Goal: Task Accomplishment & Management: Manage account settings

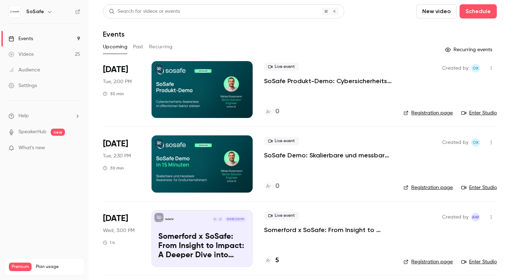
click at [278, 81] on p "SoSafe Produkt-Demo: Cybersicherheits-Awareness im öffentlichen Sektor stärken" at bounding box center [328, 81] width 128 height 9
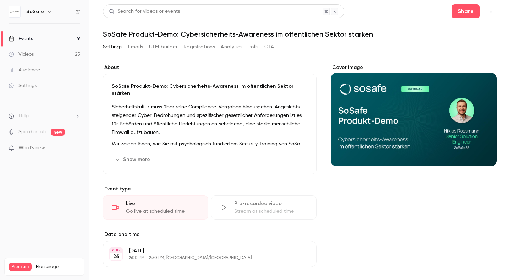
click at [138, 48] on button "Emails" at bounding box center [135, 46] width 15 height 11
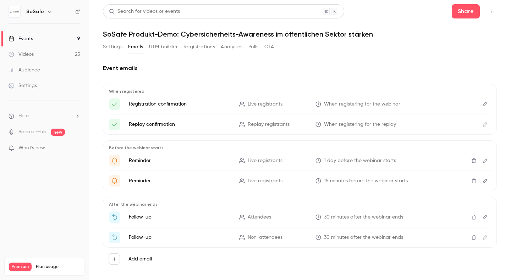
click at [162, 48] on button "UTM builder" at bounding box center [163, 46] width 29 height 11
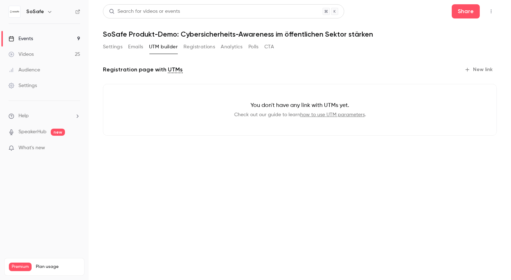
click at [114, 49] on button "Settings" at bounding box center [113, 46] width 20 height 11
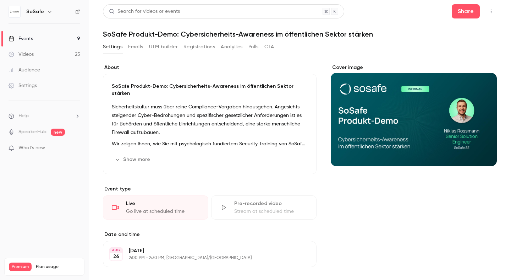
click at [195, 49] on button "Registrations" at bounding box center [199, 46] width 32 height 11
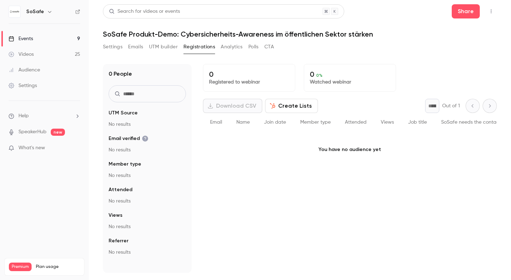
click at [236, 47] on button "Analytics" at bounding box center [232, 46] width 22 height 11
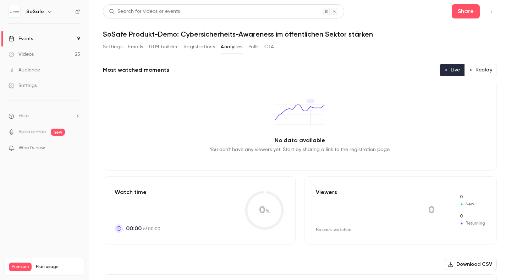
click at [253, 48] on button "Polls" at bounding box center [253, 46] width 10 height 11
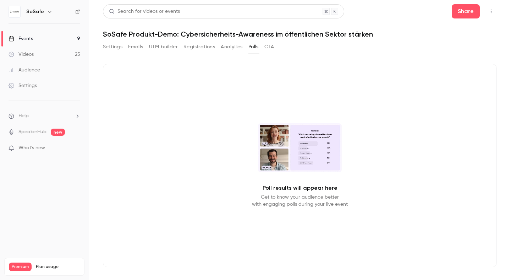
click at [277, 46] on div "Settings Emails UTM builder Registrations Analytics Polls CTA" at bounding box center [300, 48] width 394 height 14
click at [270, 46] on button "CTA" at bounding box center [269, 46] width 10 height 11
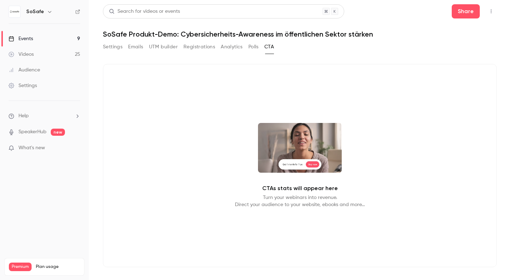
click at [113, 48] on button "Settings" at bounding box center [113, 46] width 20 height 11
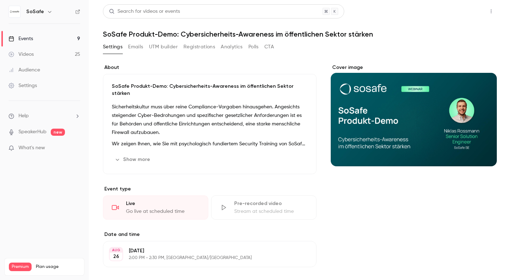
click at [468, 14] on button "Share" at bounding box center [466, 11] width 28 height 14
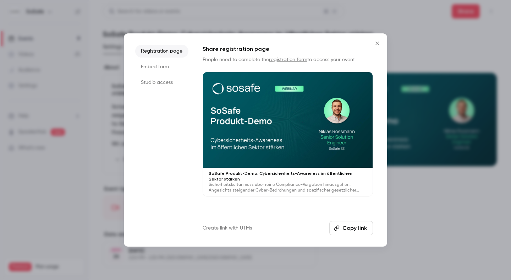
click at [150, 83] on li "Studio access" at bounding box center [161, 82] width 53 height 13
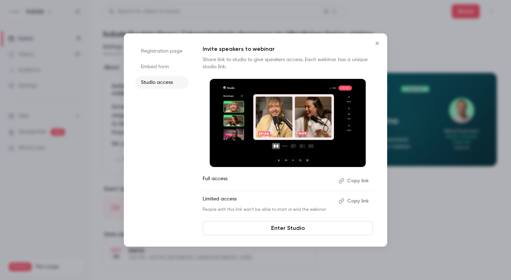
click at [354, 180] on button "Copy link" at bounding box center [354, 180] width 37 height 11
click at [378, 44] on icon "Close" at bounding box center [377, 43] width 9 height 6
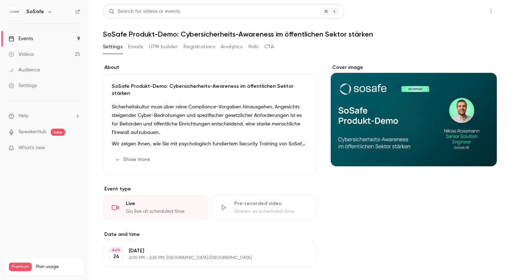
click at [472, 9] on button "Share" at bounding box center [466, 11] width 28 height 14
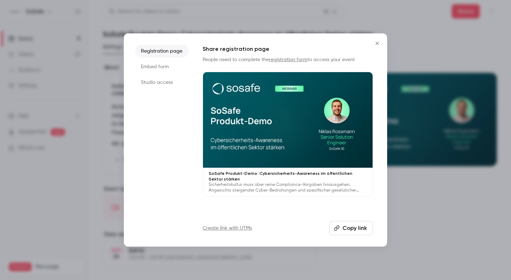
click at [159, 82] on li "Studio access" at bounding box center [161, 82] width 53 height 13
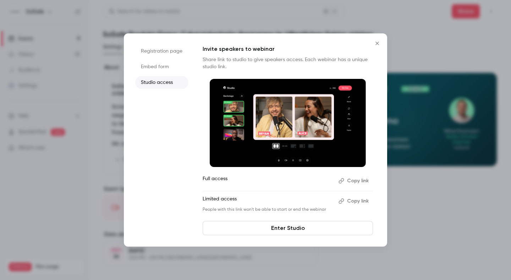
click at [357, 181] on button "Copy link" at bounding box center [354, 180] width 37 height 11
click at [283, 230] on link "Enter Studio" at bounding box center [288, 228] width 170 height 14
click at [377, 42] on icon "Close" at bounding box center [377, 43] width 9 height 6
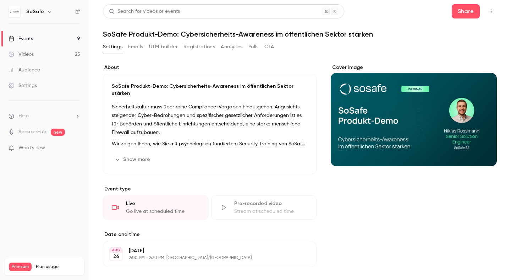
click at [30, 38] on div "Events" at bounding box center [21, 38] width 24 height 7
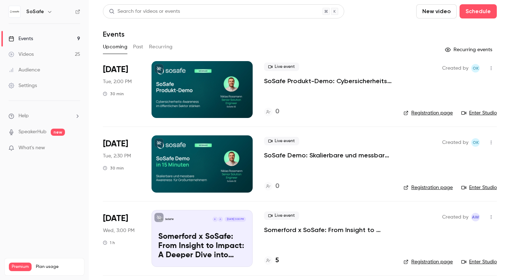
click at [299, 82] on p "SoSafe Produkt-Demo: Cybersicherheits-Awareness im öffentlichen Sektor stärken" at bounding box center [328, 81] width 128 height 9
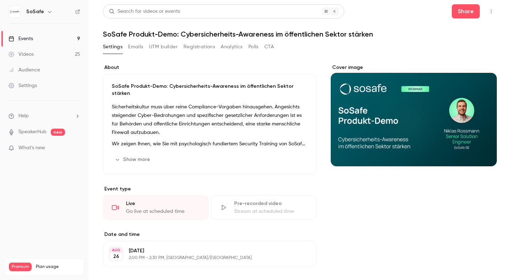
scroll to position [128, 0]
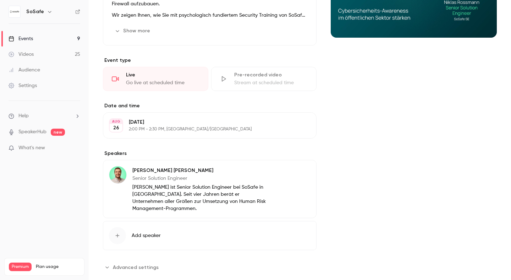
click at [199, 126] on p "2:00 PM - 2:30 PM, Europe/Paris" at bounding box center [204, 129] width 150 height 6
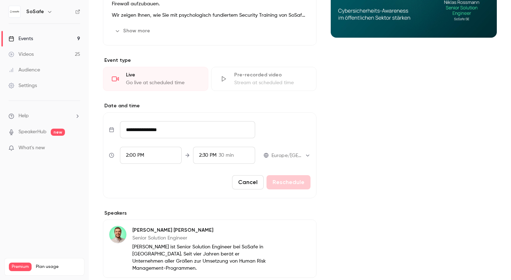
click at [216, 153] on span "2:30 PM" at bounding box center [207, 155] width 17 height 5
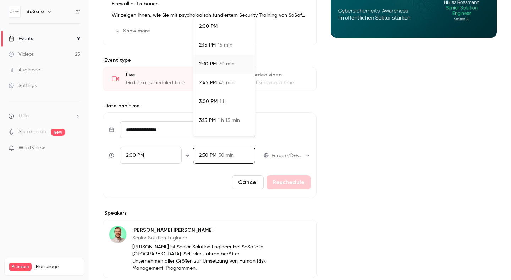
click at [228, 103] on div "3:00 PM 1 h" at bounding box center [224, 101] width 50 height 7
click at [288, 175] on div at bounding box center [255, 140] width 511 height 280
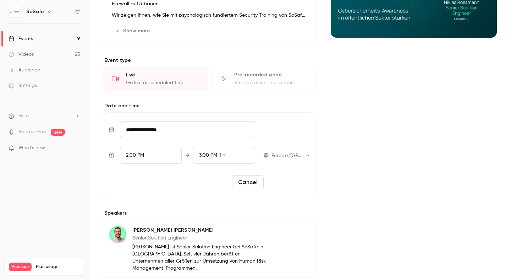
click at [287, 175] on button "Reschedule" at bounding box center [288, 182] width 44 height 14
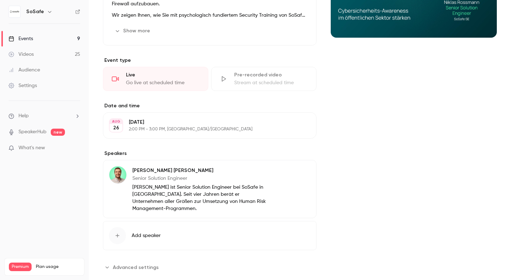
scroll to position [0, 0]
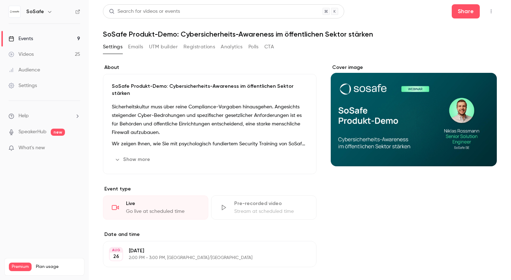
click at [29, 38] on div "Events" at bounding box center [21, 38] width 24 height 7
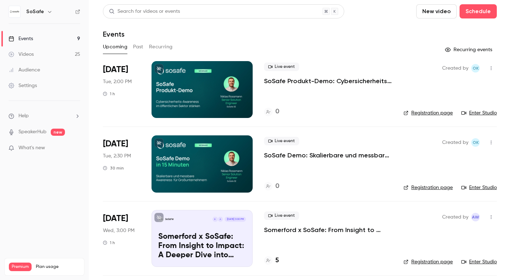
click at [282, 157] on p "SoSafe Demo: Skalierbare und messbare Awareness für Großunternehmern" at bounding box center [328, 155] width 128 height 9
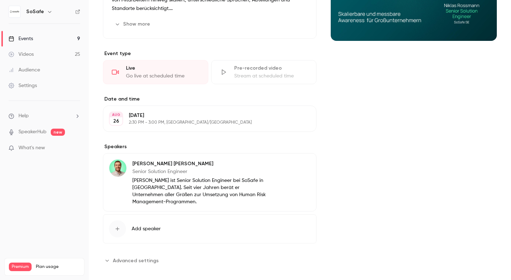
scroll to position [126, 0]
click at [190, 120] on p "2:30 PM - 3:00 PM, Europe/Paris" at bounding box center [204, 122] width 150 height 6
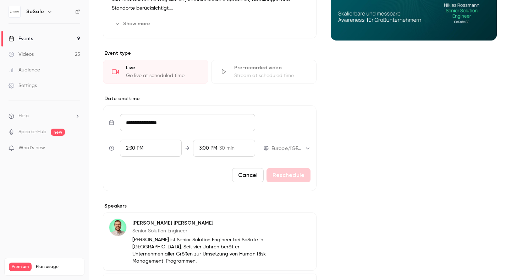
click at [208, 145] on span "3:00 PM" at bounding box center [208, 147] width 18 height 5
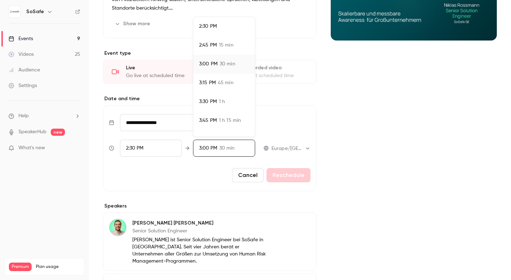
click at [212, 106] on li "3:30 PM 1 h" at bounding box center [223, 101] width 61 height 19
click at [279, 180] on div at bounding box center [255, 140] width 511 height 280
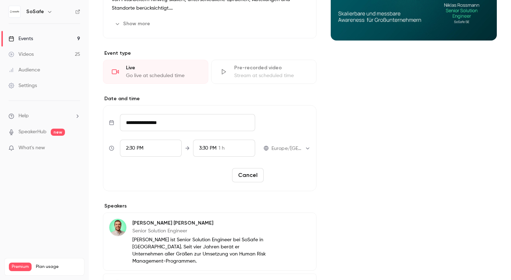
click at [289, 176] on button "Reschedule" at bounding box center [288, 175] width 44 height 14
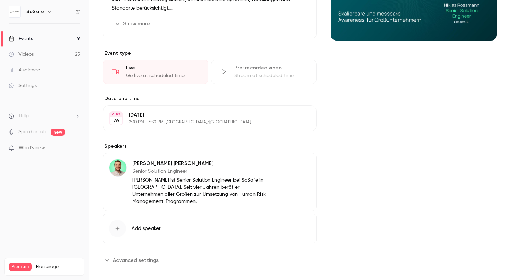
click at [28, 40] on div "Events" at bounding box center [21, 38] width 24 height 7
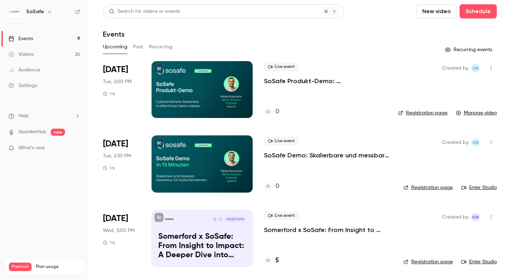
click at [136, 48] on button "Past" at bounding box center [138, 46] width 10 height 11
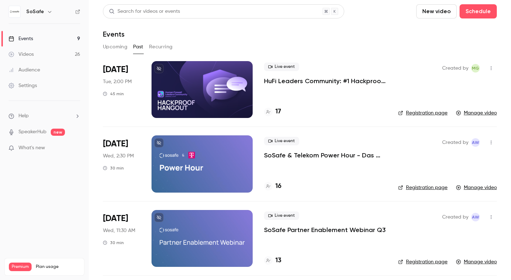
click at [116, 46] on button "Upcoming" at bounding box center [115, 46] width 24 height 11
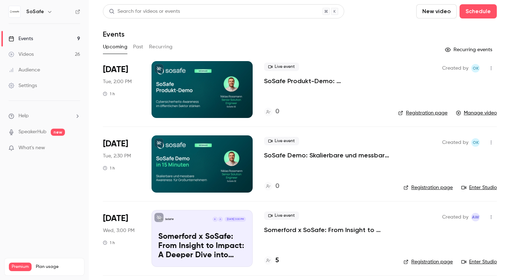
click at [299, 80] on p "SoSafe Produkt-Demo: Cybersicherheits-Awareness im öffentlichen Sektor stärken" at bounding box center [325, 81] width 123 height 9
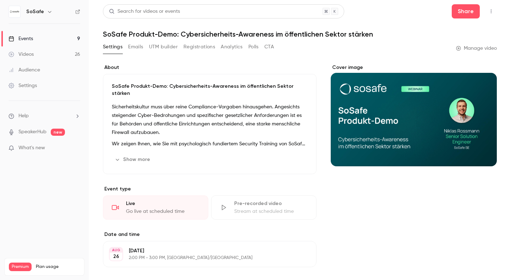
click at [480, 48] on link "Manage video" at bounding box center [476, 48] width 41 height 7
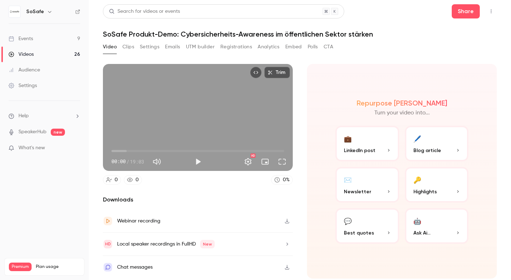
click at [277, 73] on button "Trim" at bounding box center [277, 72] width 26 height 11
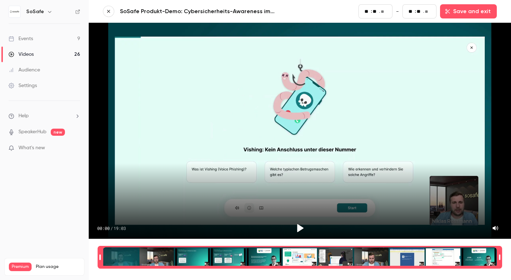
click at [109, 10] on icon "button" at bounding box center [108, 11] width 5 height 5
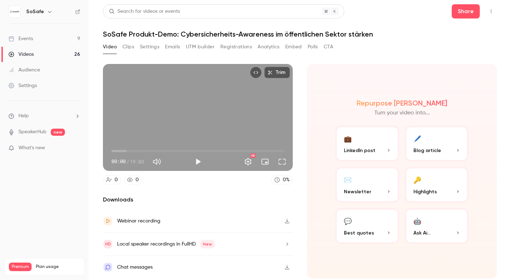
click at [279, 72] on button "Trim" at bounding box center [277, 72] width 26 height 11
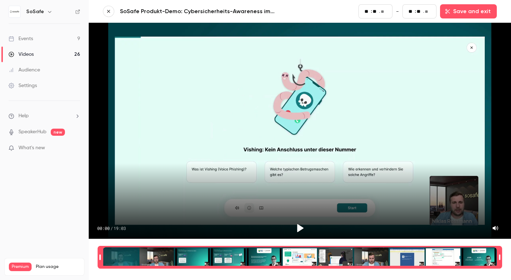
click at [109, 10] on icon "button" at bounding box center [108, 11] width 5 height 5
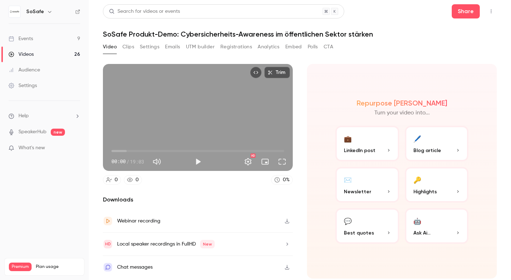
click at [27, 38] on div "Events" at bounding box center [21, 38] width 24 height 7
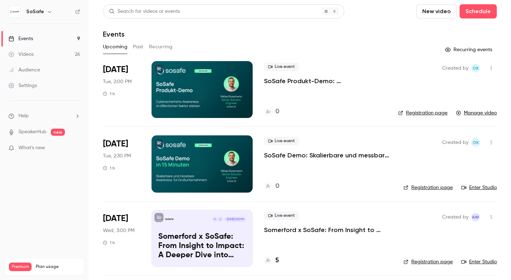
click at [299, 156] on p "SoSafe Demo: Skalierbare und messbare Awareness für Großunternehmern" at bounding box center [328, 155] width 128 height 9
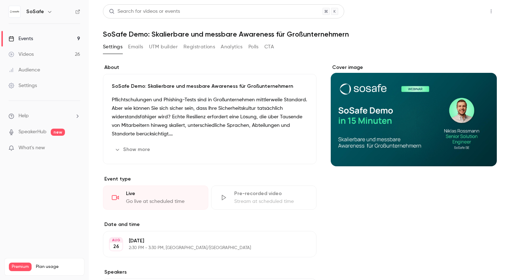
click at [472, 11] on button "Share" at bounding box center [466, 11] width 28 height 14
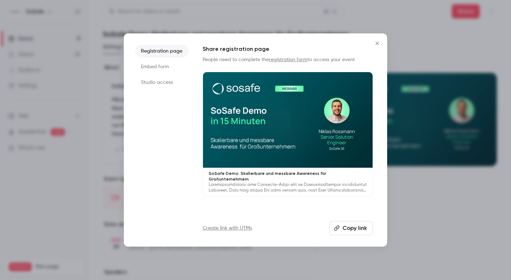
click at [156, 79] on li "Studio access" at bounding box center [161, 82] width 53 height 13
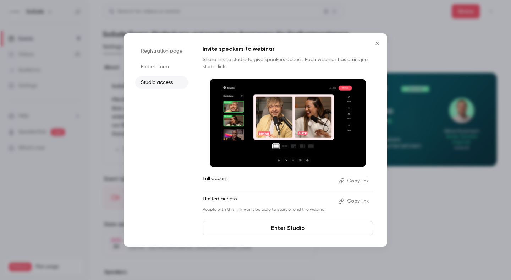
click at [356, 177] on button "Copy link" at bounding box center [354, 180] width 37 height 11
click at [377, 40] on icon "Close" at bounding box center [377, 43] width 9 height 6
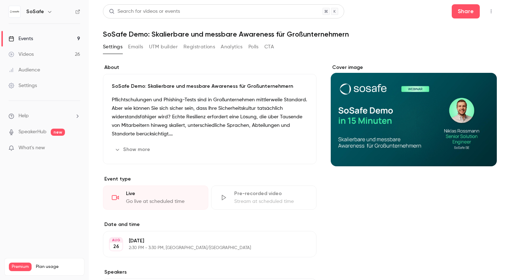
click at [27, 40] on div "Events" at bounding box center [21, 38] width 24 height 7
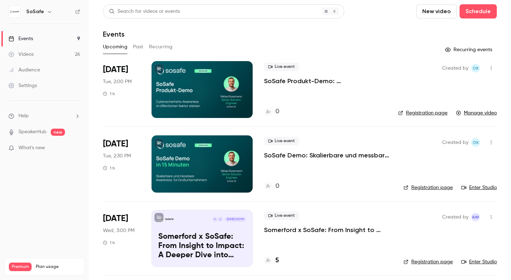
click at [302, 154] on p "SoSafe Demo: Skalierbare und messbare Awareness für Großunternehmern" at bounding box center [328, 155] width 128 height 9
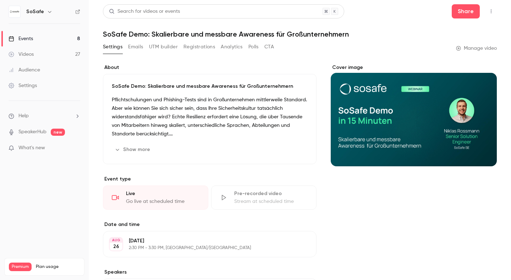
click at [474, 49] on link "Manage video" at bounding box center [476, 48] width 41 height 7
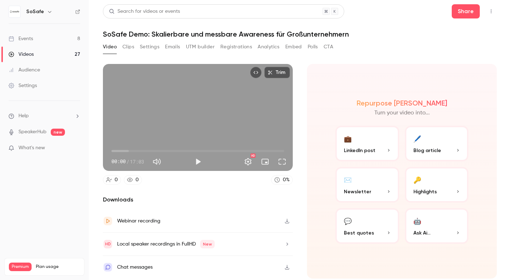
click at [26, 39] on div "Events" at bounding box center [21, 38] width 24 height 7
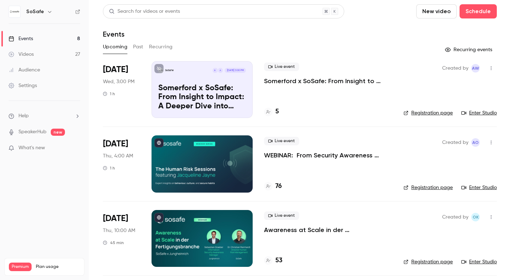
click at [137, 47] on button "Past" at bounding box center [138, 46] width 10 height 11
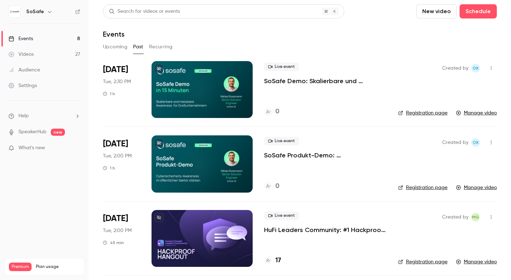
click at [299, 156] on p "SoSafe Produkt-Demo: Cybersicherheits-Awareness im öffentlichen Sektor stärken" at bounding box center [325, 155] width 123 height 9
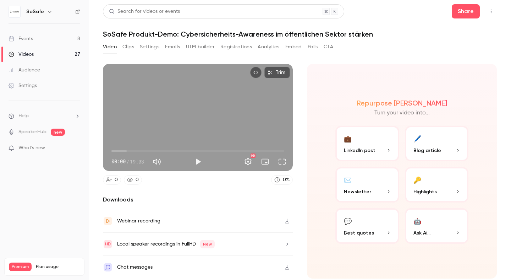
click at [148, 221] on div "Webinar recording" at bounding box center [138, 220] width 43 height 9
click at [455, 53] on div "Video Clips Settings Emails UTM builder Registrations Analytics Embed Polls CTA" at bounding box center [300, 48] width 394 height 14
click at [23, 37] on div "Events" at bounding box center [21, 38] width 24 height 7
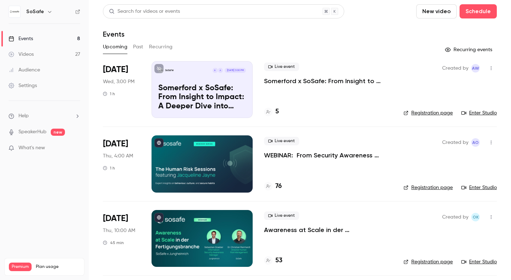
click at [443, 11] on button "New video" at bounding box center [436, 11] width 40 height 14
click at [437, 50] on div "Upload" at bounding box center [462, 49] width 54 height 7
click at [142, 46] on button "Past" at bounding box center [138, 46] width 10 height 11
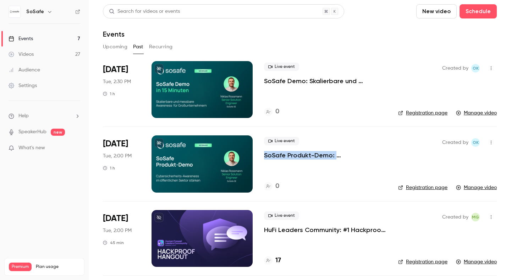
click at [442, 11] on button "New video" at bounding box center [436, 11] width 40 height 14
click at [442, 50] on div "Upload" at bounding box center [462, 49] width 54 height 7
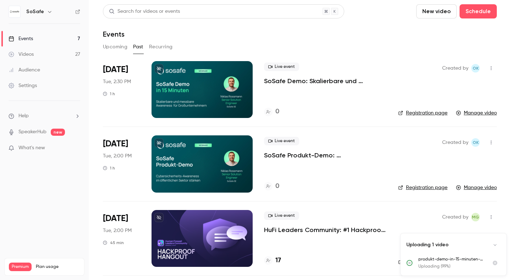
click at [326, 43] on div "Upcoming Past Recurring" at bounding box center [300, 46] width 394 height 11
click at [491, 262] on button "Uploads list" at bounding box center [494, 262] width 11 height 11
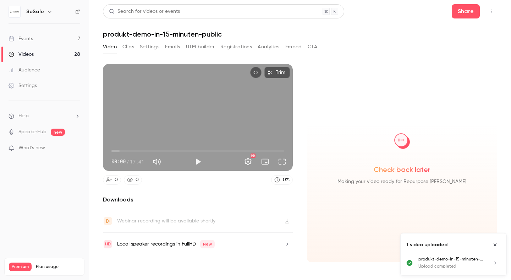
click at [147, 29] on header "Search for videos or events Share produkt-demo-in-15-minuten-public" at bounding box center [300, 21] width 394 height 34
click at [159, 33] on h1 "produkt-demo-in-15-minuten-public" at bounding box center [300, 34] width 394 height 9
drag, startPoint x: 191, startPoint y: 35, endPoint x: 132, endPoint y: 35, distance: 59.2
click at [132, 35] on h1 "produkt-demo-in-15-minuten-public" at bounding box center [300, 34] width 394 height 9
click at [141, 35] on h1 "produkt-demo-in-15-minuten-public" at bounding box center [300, 34] width 394 height 9
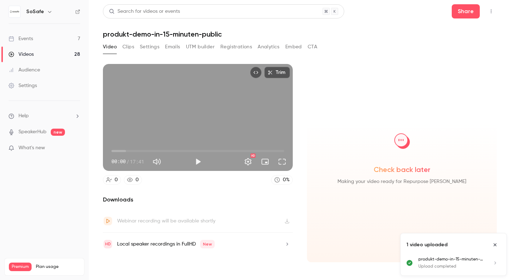
click at [154, 47] on button "Settings" at bounding box center [150, 46] width 20 height 11
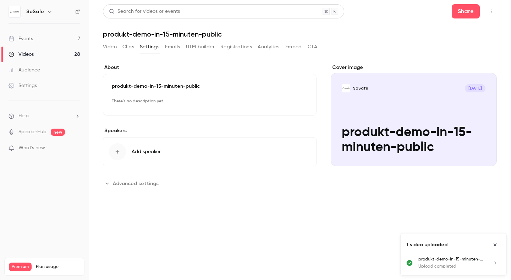
click at [295, 101] on button "Edit" at bounding box center [295, 101] width 26 height 11
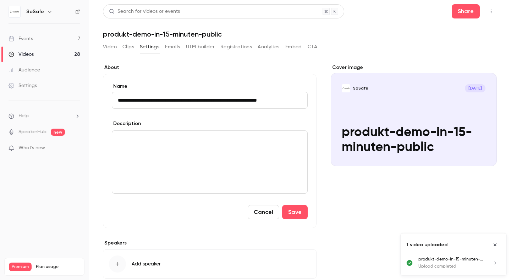
scroll to position [0, 3]
type input "**********"
click at [196, 150] on div "editor" at bounding box center [209, 162] width 195 height 62
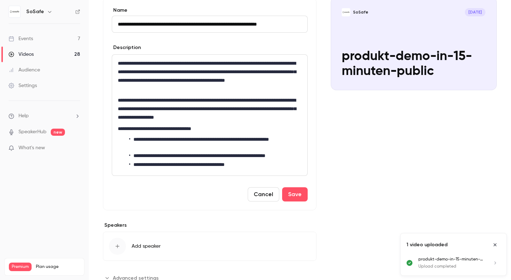
scroll to position [77, 0]
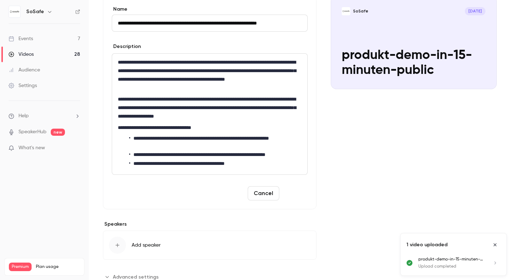
click at [302, 190] on button "Save" at bounding box center [295, 193] width 26 height 14
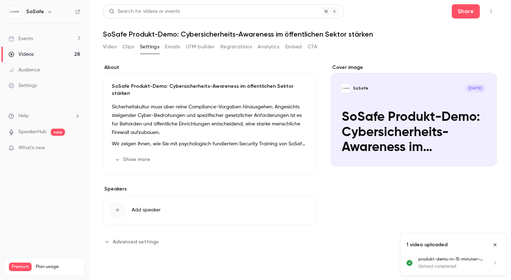
click at [151, 206] on span "Add speaker" at bounding box center [146, 209] width 29 height 7
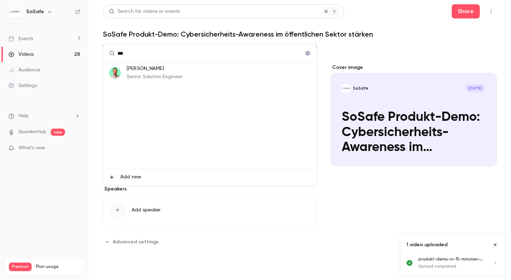
type input "***"
click at [145, 70] on p "Niklas Rossmann" at bounding box center [155, 68] width 56 height 7
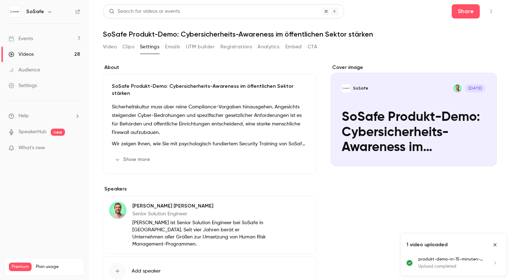
scroll to position [31, 0]
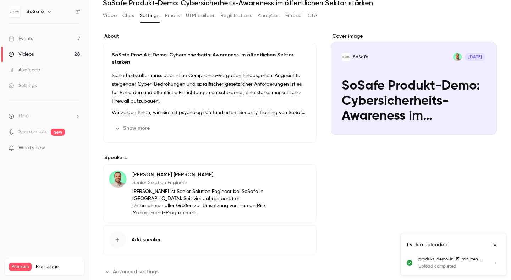
click at [144, 267] on span "Advanced settings" at bounding box center [136, 270] width 46 height 7
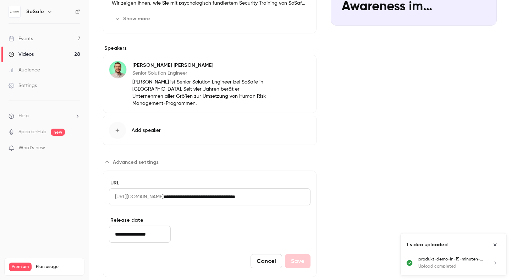
scroll to position [0, 0]
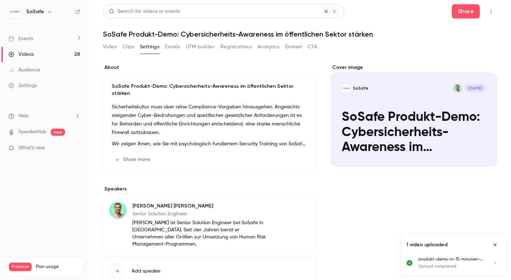
click at [391, 133] on div "Cover image" at bounding box center [414, 115] width 166 height 102
click at [0, 0] on input "SoSafe Aug 26 SoSafe Produkt-Demo: Cybersicherheits-Awareness im öffentlichen S…" at bounding box center [0, 0] width 0 height 0
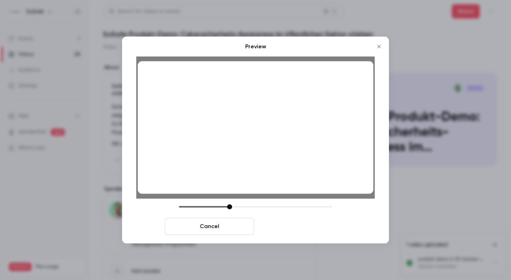
click at [297, 227] on button "Save cover" at bounding box center [301, 225] width 89 height 17
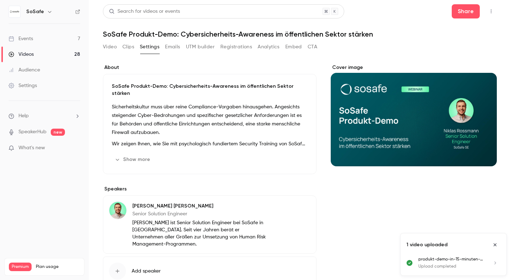
click at [346, 220] on div "Cover image" at bounding box center [414, 240] width 166 height 353
click at [495, 245] on icon "Close uploads list" at bounding box center [495, 244] width 6 height 5
click at [106, 43] on button "Video" at bounding box center [110, 46] width 14 height 11
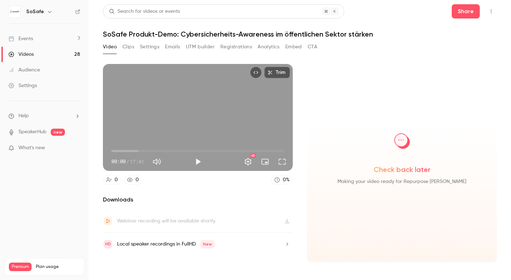
click at [126, 45] on button "Clips" at bounding box center [128, 46] width 12 height 11
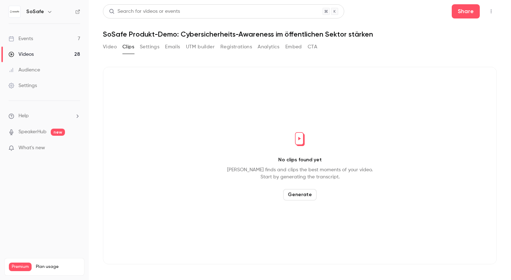
click at [151, 46] on button "Settings" at bounding box center [150, 46] width 20 height 11
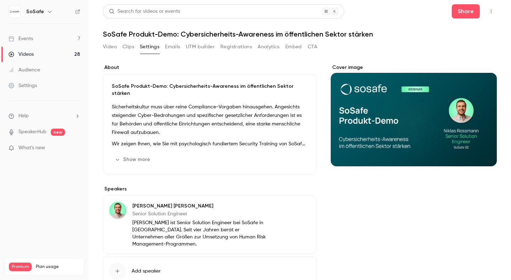
click at [23, 53] on div "Videos" at bounding box center [21, 54] width 25 height 7
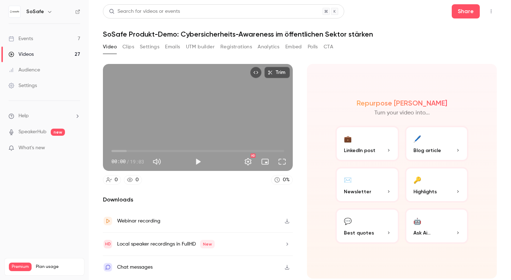
click at [151, 49] on button "Settings" at bounding box center [150, 46] width 20 height 11
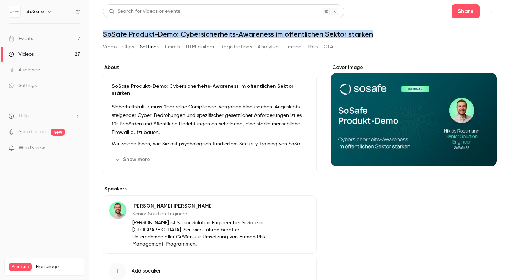
drag, startPoint x: 103, startPoint y: 33, endPoint x: 392, endPoint y: 33, distance: 289.8
click at [392, 33] on h1 "SoSafe Produkt-Demo: Cybersicherheits-Awareness im öffentlichen Sektor stärken" at bounding box center [300, 34] width 394 height 9
copy h1 "SoSafe Produkt-Demo: Cybersicherheits-Awareness im öffentlichen Sektor stärken"
click at [124, 156] on button "Show more" at bounding box center [133, 159] width 43 height 11
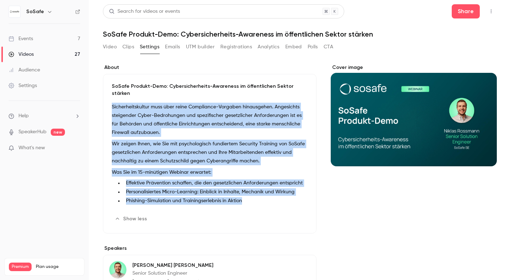
drag, startPoint x: 111, startPoint y: 99, endPoint x: 255, endPoint y: 193, distance: 172.2
click at [255, 193] on div "SoSafe Produkt-Demo: Cybersicherheits-Awareness im öffentlichen Sektor stärken …" at bounding box center [210, 153] width 214 height 159
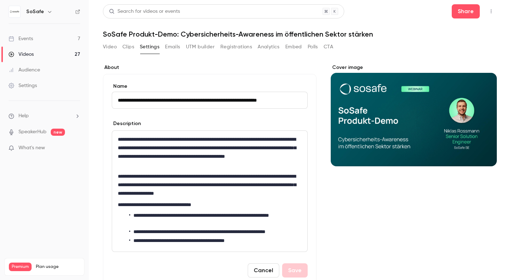
scroll to position [0, 3]
click at [226, 181] on p "**********" at bounding box center [210, 185] width 184 height 26
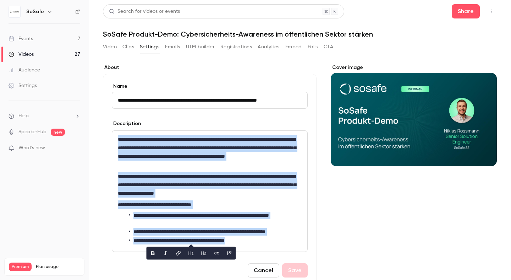
copy div "**********"
click at [172, 46] on button "Emails" at bounding box center [172, 46] width 15 height 11
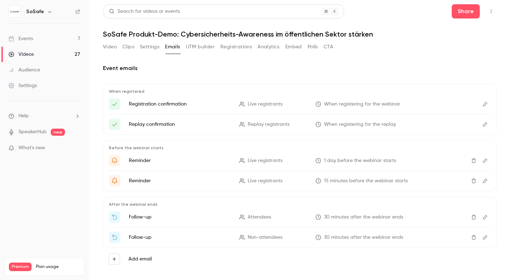
click at [202, 46] on button "UTM builder" at bounding box center [200, 46] width 29 height 11
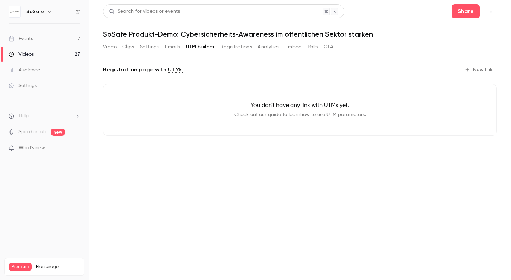
click at [234, 48] on button "Registrations" at bounding box center [236, 46] width 32 height 11
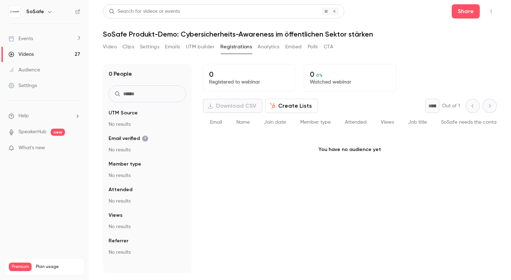
click at [273, 48] on button "Analytics" at bounding box center [269, 46] width 22 height 11
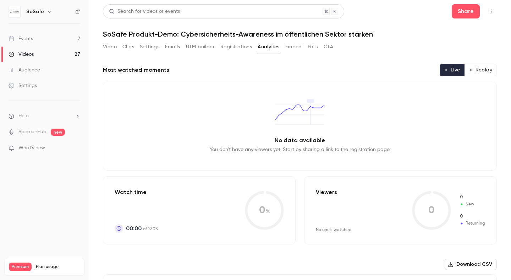
click at [298, 45] on button "Embed" at bounding box center [293, 46] width 17 height 11
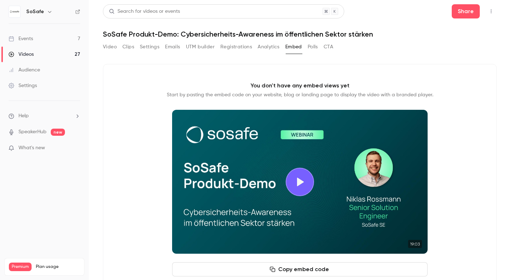
click at [316, 48] on button "Polls" at bounding box center [313, 46] width 10 height 11
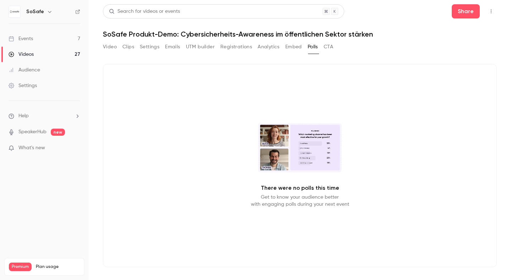
click at [124, 50] on button "Clips" at bounding box center [128, 46] width 12 height 11
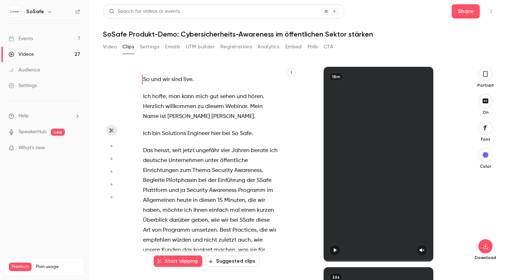
click at [106, 47] on button "Video" at bounding box center [110, 46] width 14 height 11
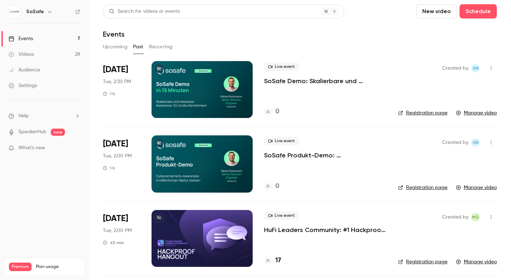
click at [165, 43] on button "Recurring" at bounding box center [161, 46] width 24 height 11
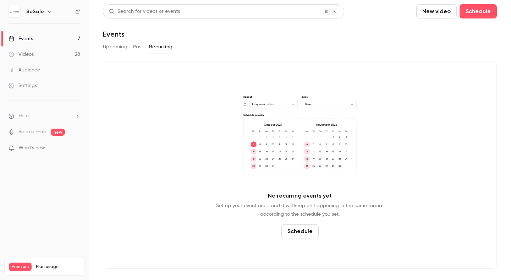
click at [137, 49] on button "Past" at bounding box center [138, 46] width 10 height 11
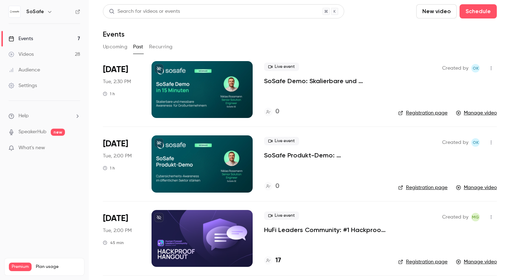
click at [27, 53] on div "Videos" at bounding box center [21, 54] width 25 height 7
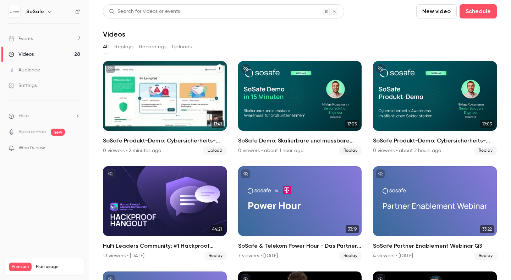
click at [168, 97] on div "SoSafe Produkt-Demo: Cybersicherheits-Awareness im öffentlichen Sektor stärken" at bounding box center [165, 96] width 124 height 70
